Goal: Information Seeking & Learning: Learn about a topic

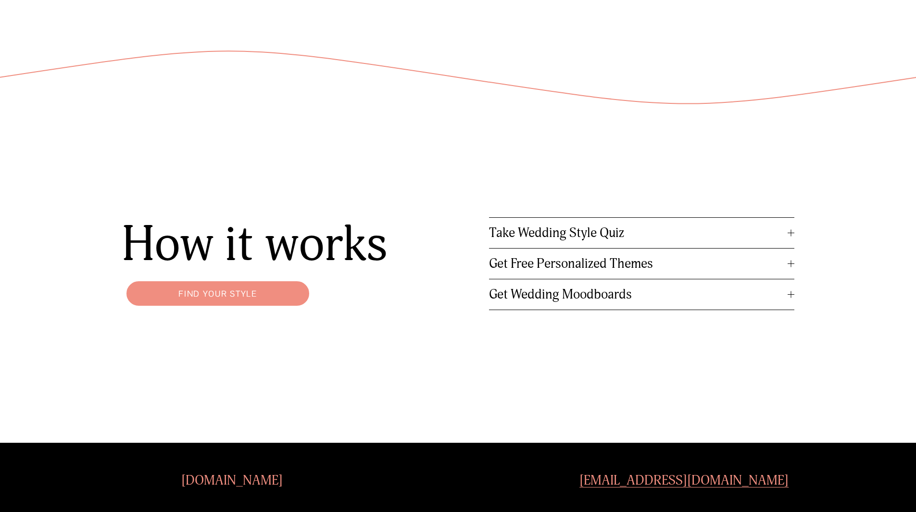
scroll to position [1300, 0]
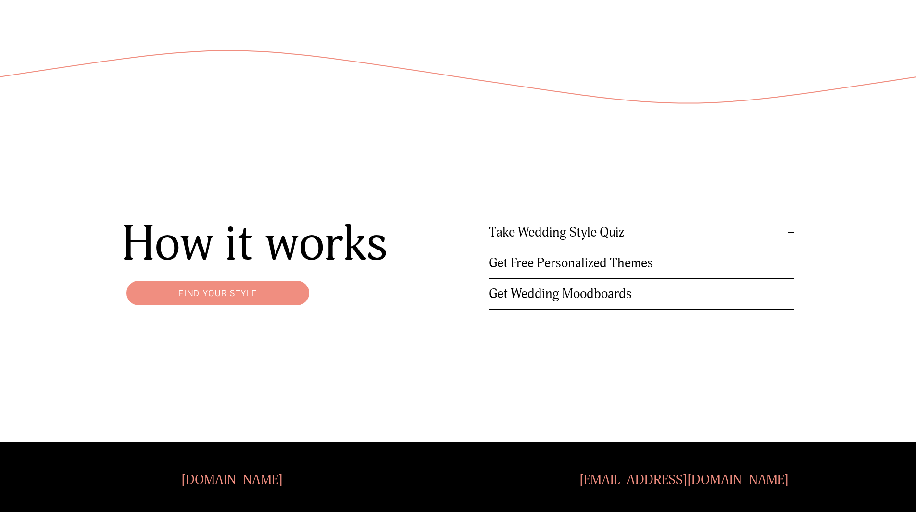
click at [234, 293] on link "Find your style" at bounding box center [218, 293] width 192 height 34
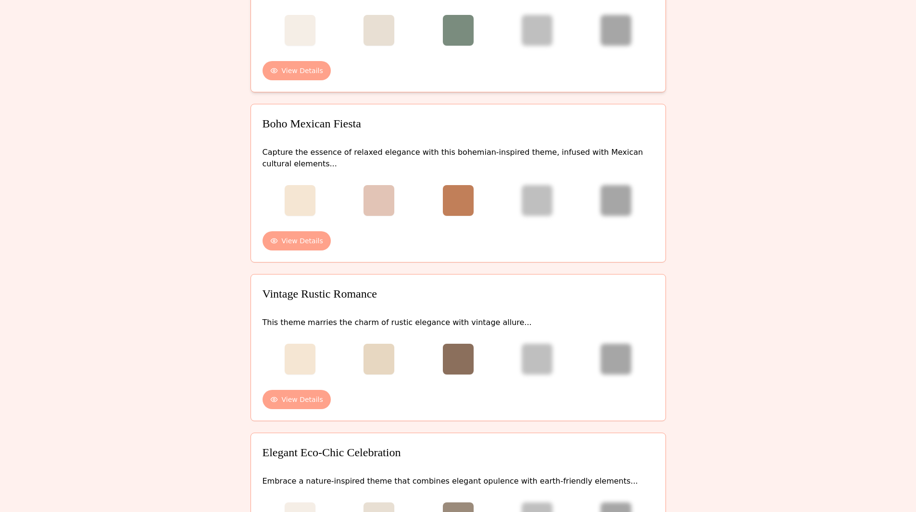
scroll to position [288, 0]
click at [297, 236] on button "View Details" at bounding box center [297, 239] width 68 height 19
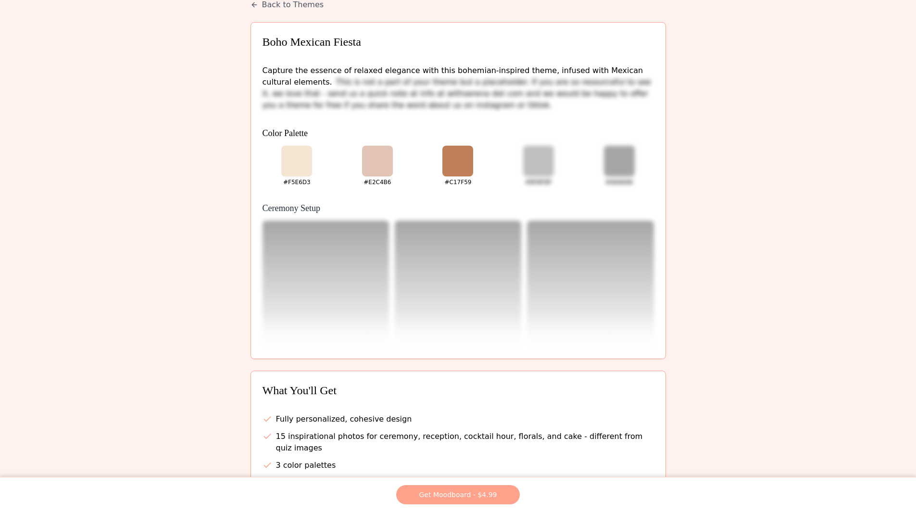
scroll to position [0, 0]
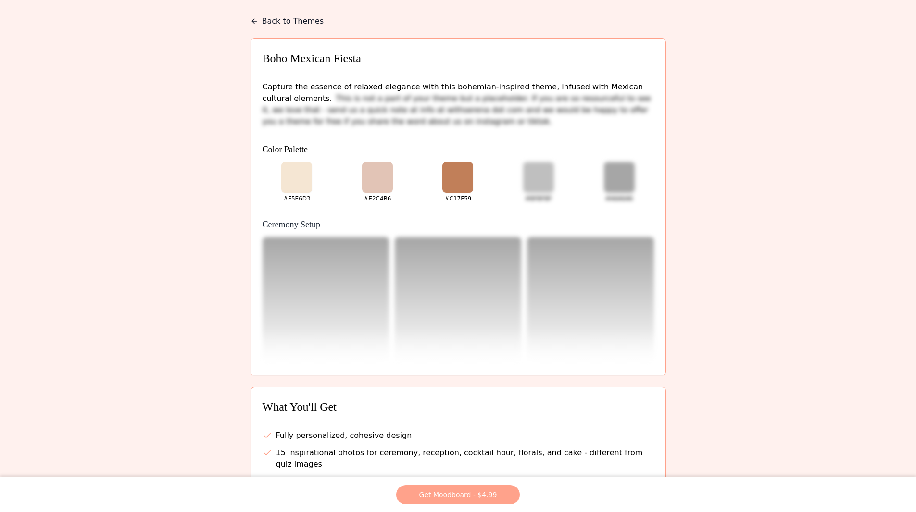
click at [266, 19] on button "Back to Themes" at bounding box center [288, 21] width 74 height 12
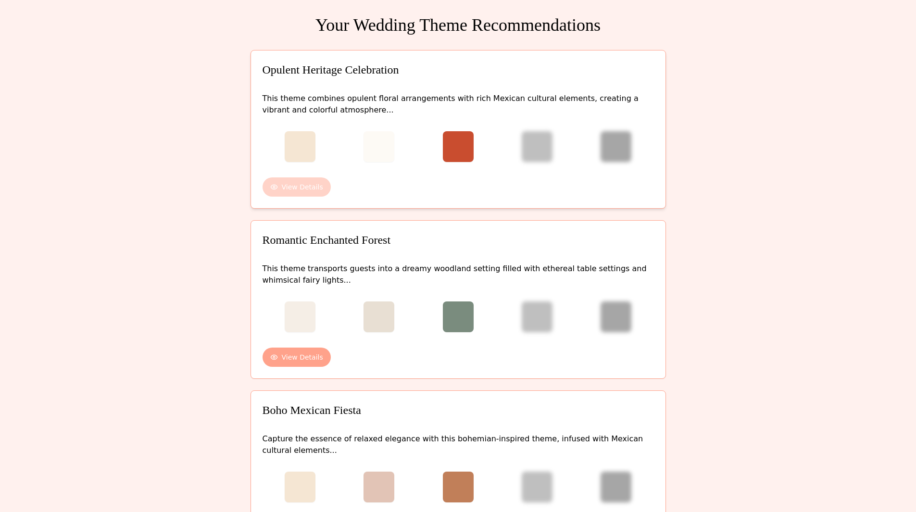
click at [288, 186] on button "View Details" at bounding box center [297, 186] width 68 height 19
